Goal: Task Accomplishment & Management: Use online tool/utility

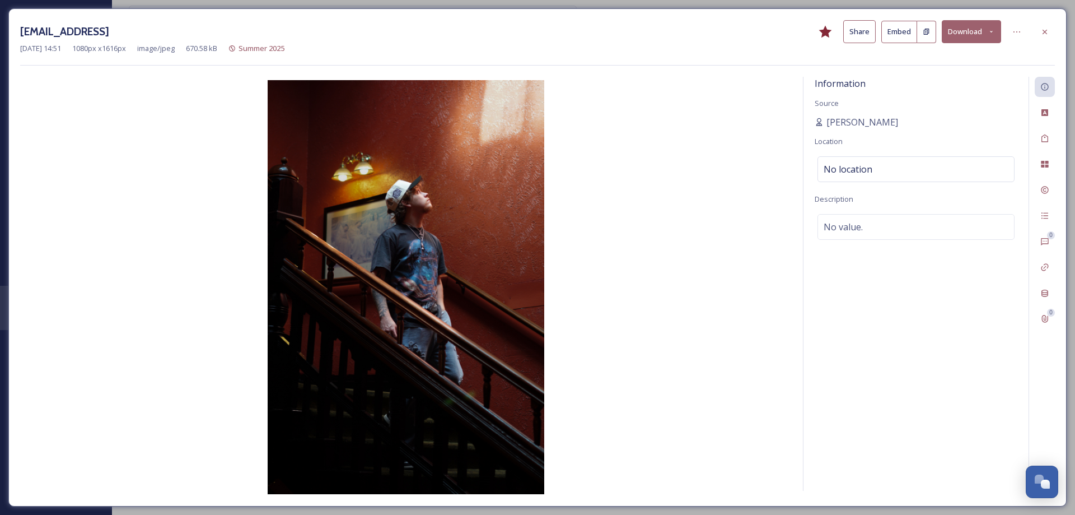
drag, startPoint x: 260, startPoint y: 30, endPoint x: 142, endPoint y: 30, distance: 118.7
click at [109, 30] on h3 "[EMAIL_ADDRESS]" at bounding box center [64, 32] width 89 height 16
copy h3 "[EMAIL_ADDRESS][DOMAIN_NAME]"
click at [889, 157] on div "No location" at bounding box center [916, 169] width 197 height 26
click at [879, 165] on input at bounding box center [916, 169] width 196 height 25
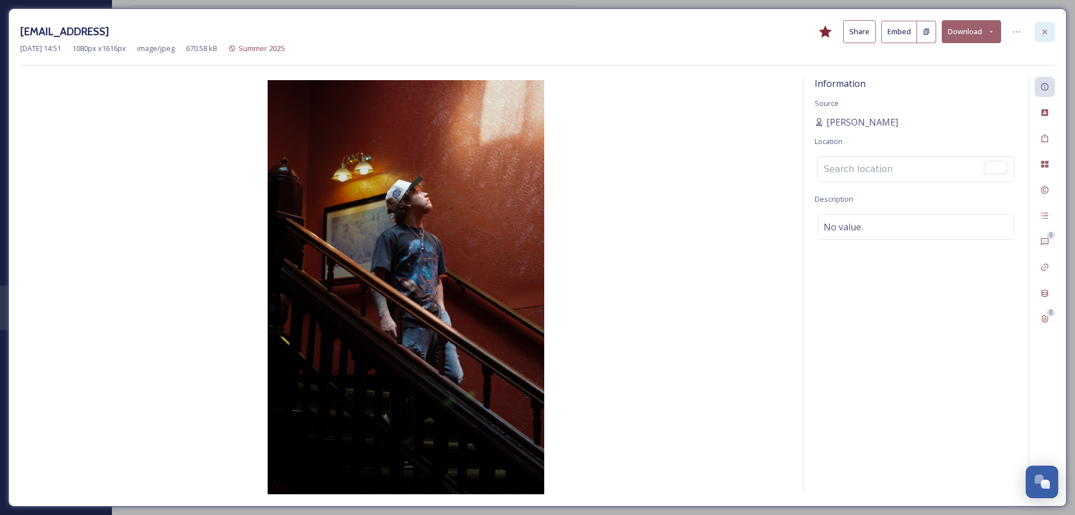
click at [1045, 35] on icon at bounding box center [1044, 31] width 9 height 9
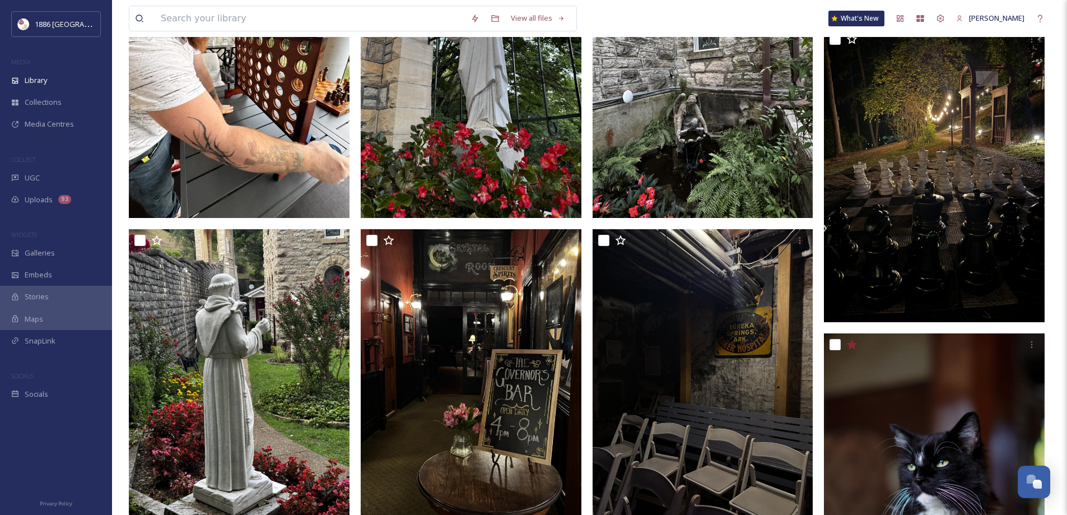
scroll to position [1120, 0]
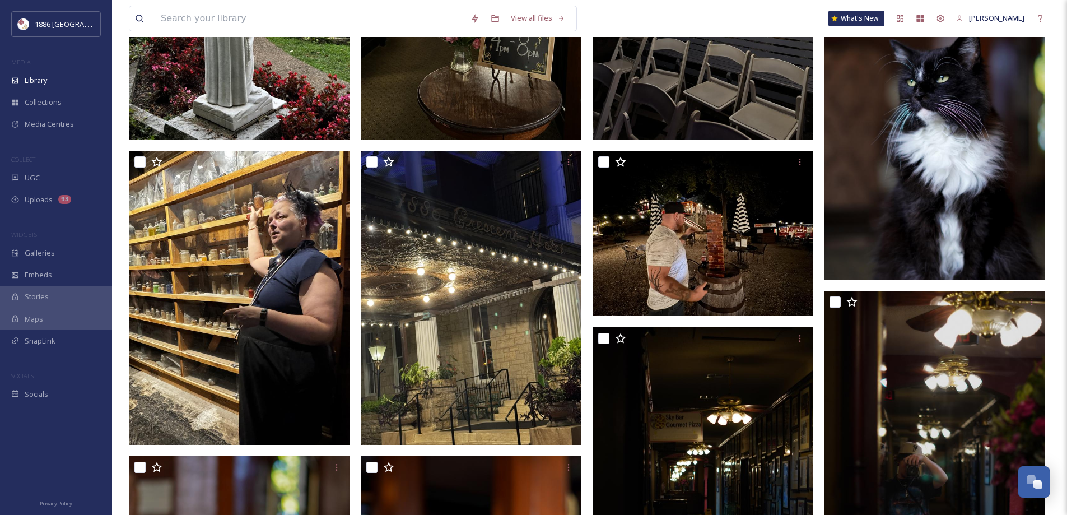
click at [902, 161] on img at bounding box center [934, 114] width 221 height 330
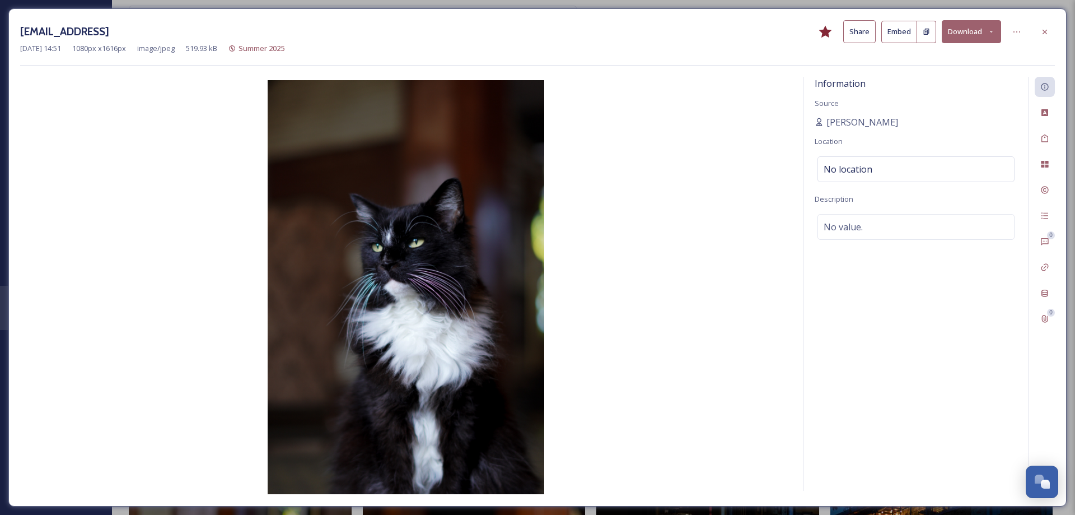
click at [1050, 27] on div at bounding box center [1045, 32] width 20 height 20
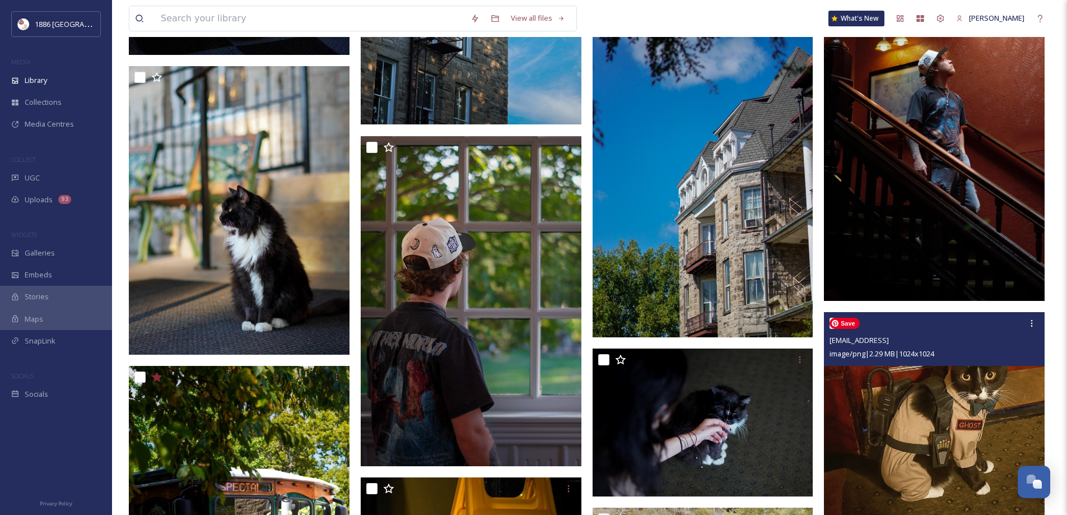
scroll to position [2744, 0]
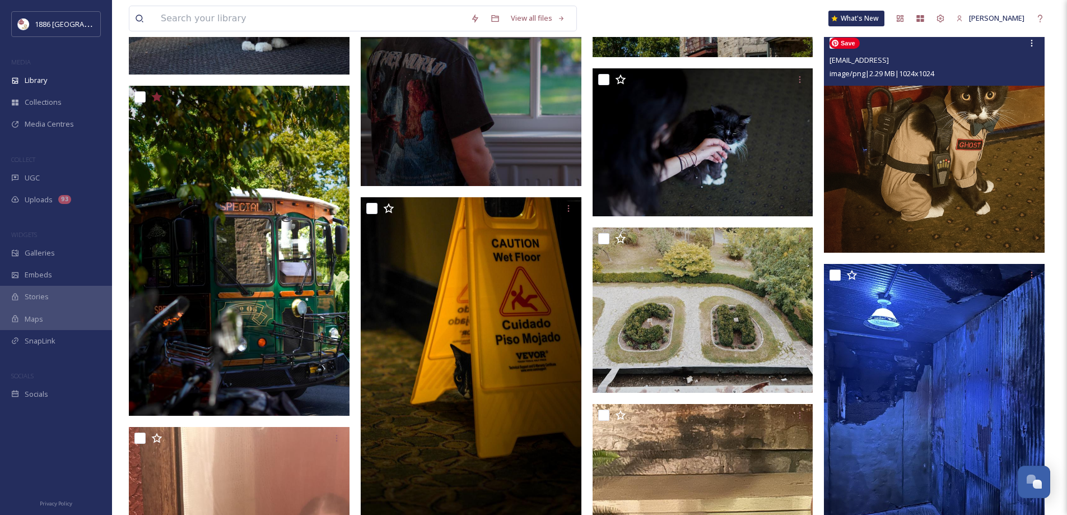
click at [966, 223] on img at bounding box center [934, 142] width 221 height 221
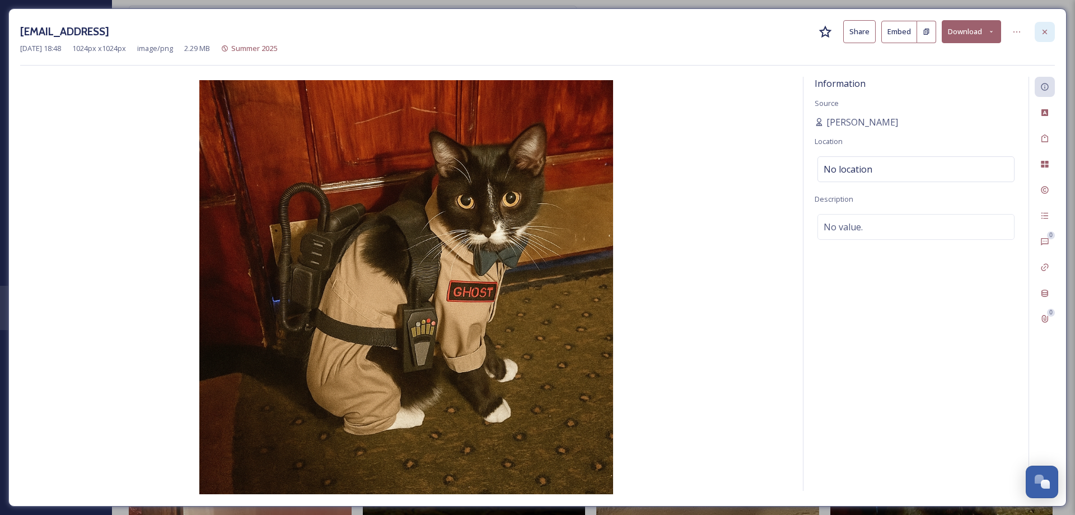
click at [1043, 27] on icon at bounding box center [1044, 31] width 9 height 9
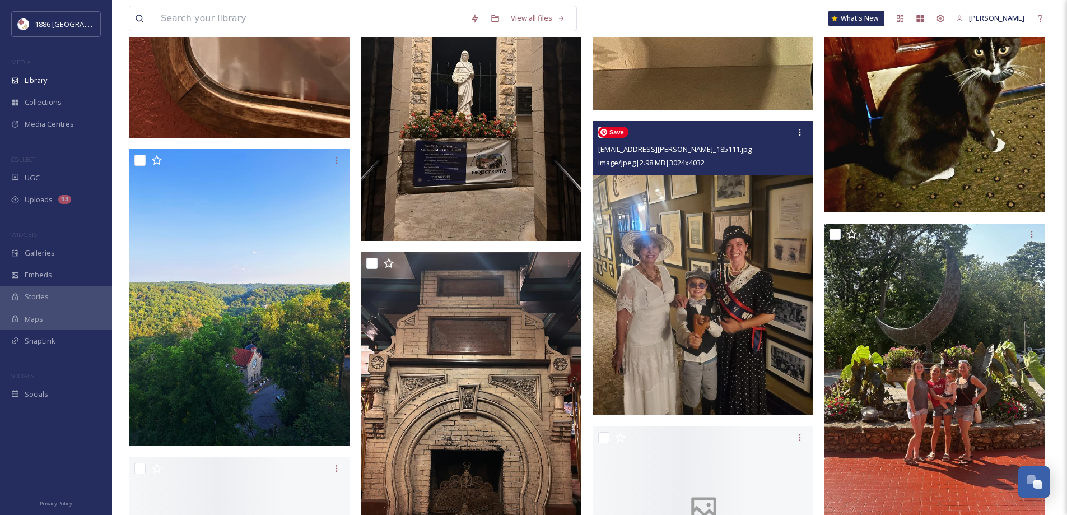
scroll to position [3584, 0]
